Goal: Communication & Community: Answer question/provide support

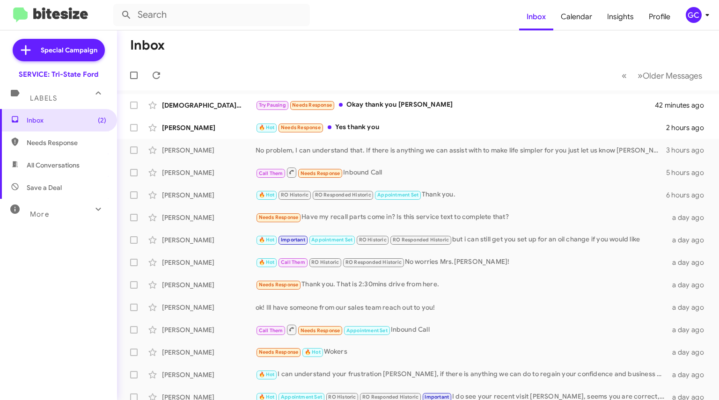
click at [405, 103] on div "Try Pausing Needs Response Okay thank you [PERSON_NAME]" at bounding box center [456, 105] width 400 height 11
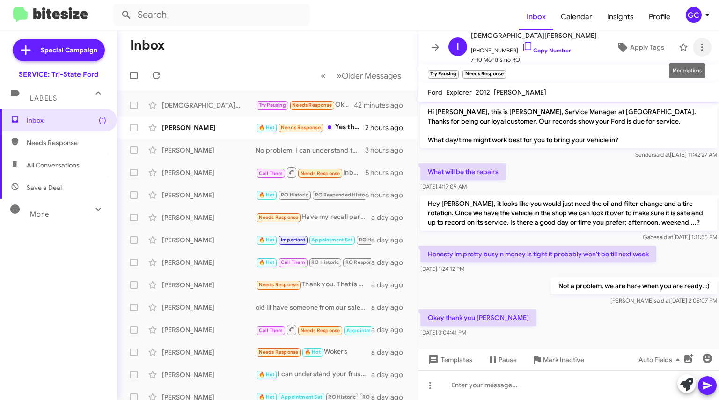
click at [701, 50] on icon at bounding box center [702, 47] width 2 height 7
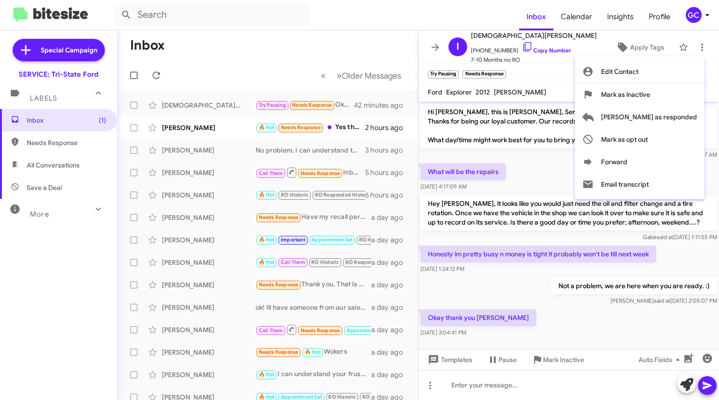
click at [674, 120] on span "[PERSON_NAME] as responded" at bounding box center [649, 117] width 96 height 22
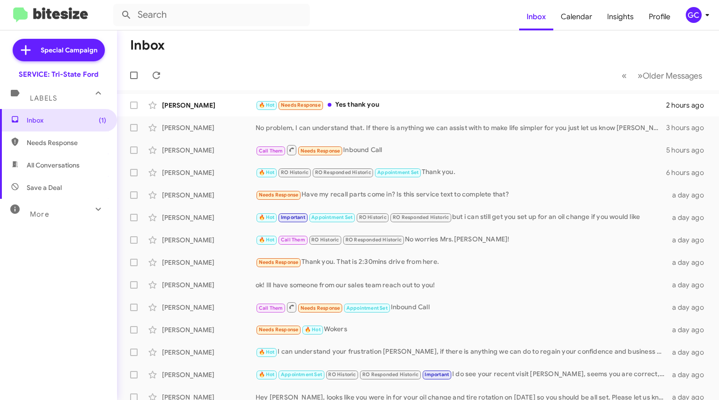
click at [342, 105] on div "🔥 Hot Needs Response Yes thank you" at bounding box center [461, 105] width 411 height 11
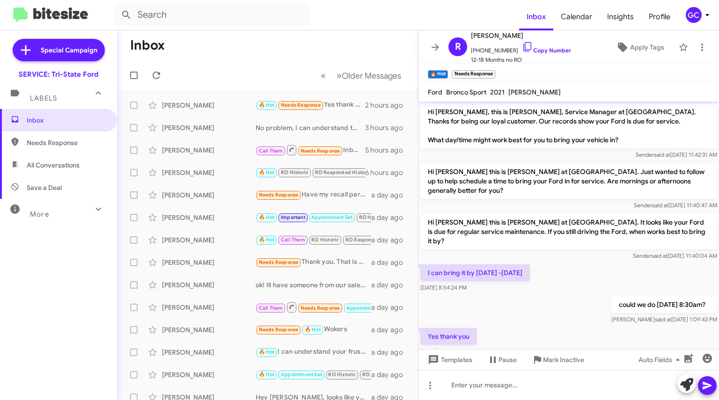
click at [530, 49] on link "Copy Number" at bounding box center [546, 50] width 49 height 7
click at [429, 44] on span at bounding box center [435, 47] width 19 height 11
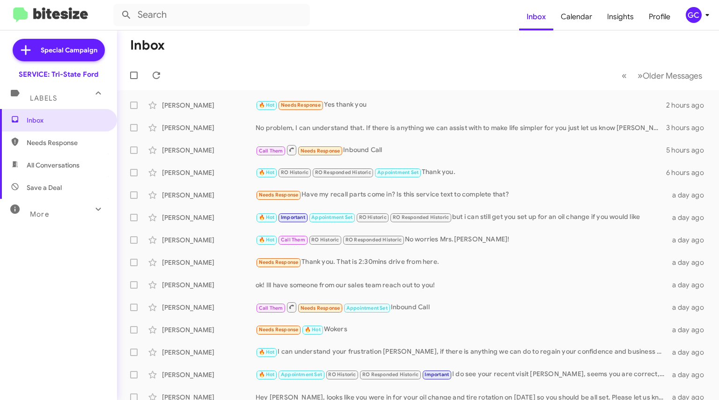
click at [423, 197] on div "Needs Response Have my recall parts come in? Is this service text to complete t…" at bounding box center [463, 195] width 414 height 11
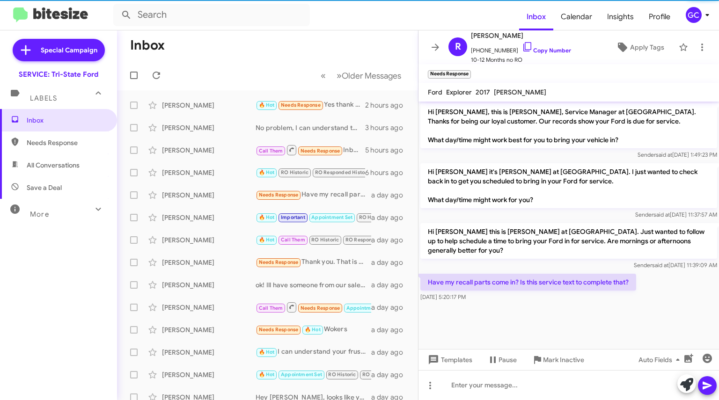
click at [527, 48] on link "Copy Number" at bounding box center [546, 50] width 49 height 7
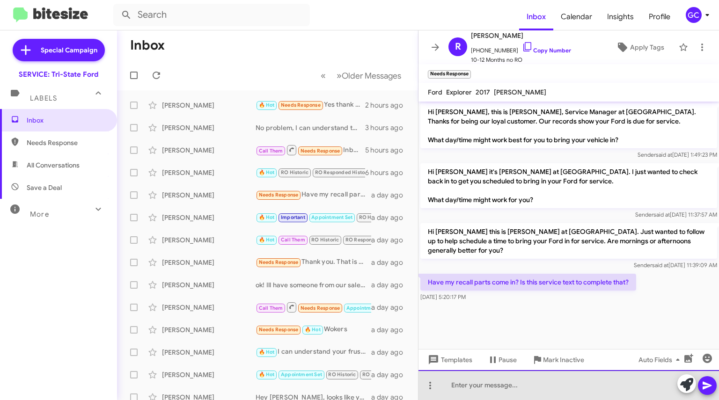
click at [487, 384] on div at bounding box center [569, 385] width 301 height 30
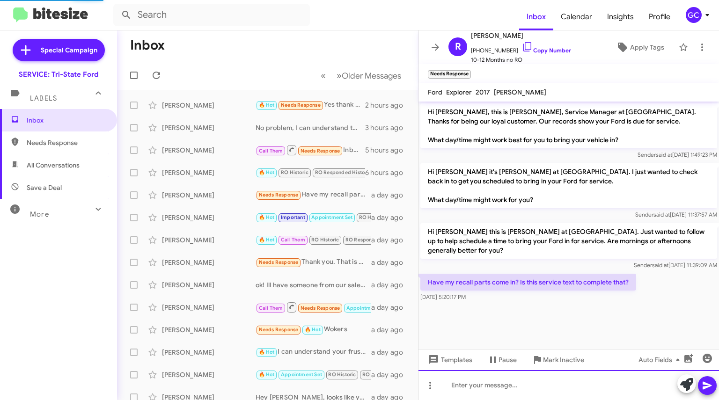
scroll to position [16, 0]
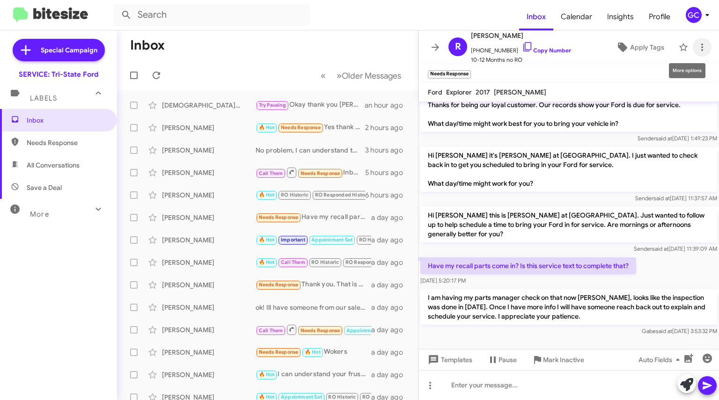
click at [697, 46] on icon at bounding box center [702, 47] width 11 height 11
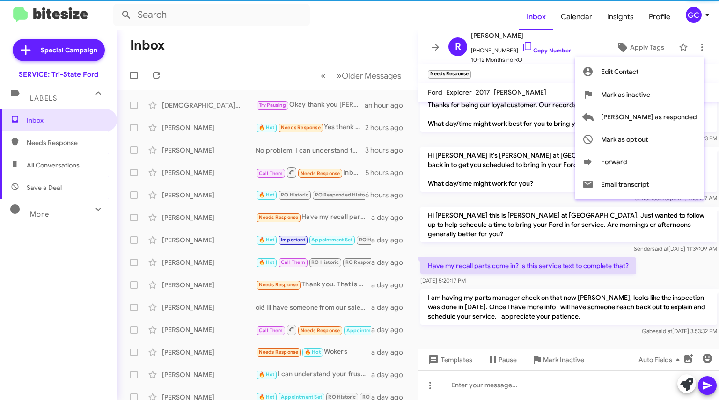
click at [672, 119] on span "[PERSON_NAME] as responded" at bounding box center [649, 117] width 96 height 22
